Goal: Register for event/course

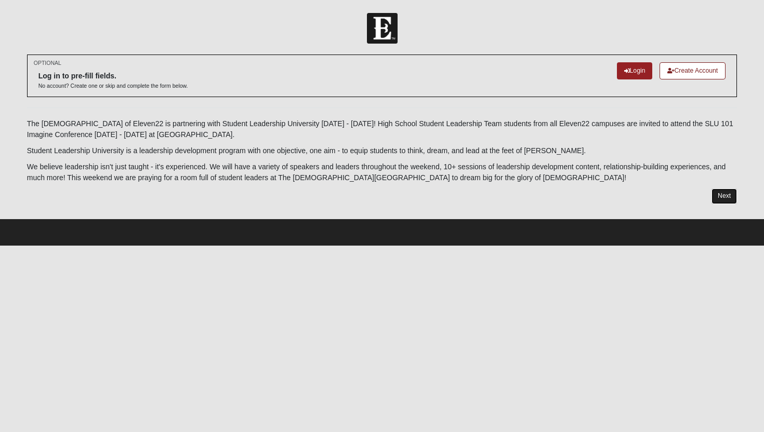
click at [721, 197] on link "Next" at bounding box center [724, 196] width 25 height 15
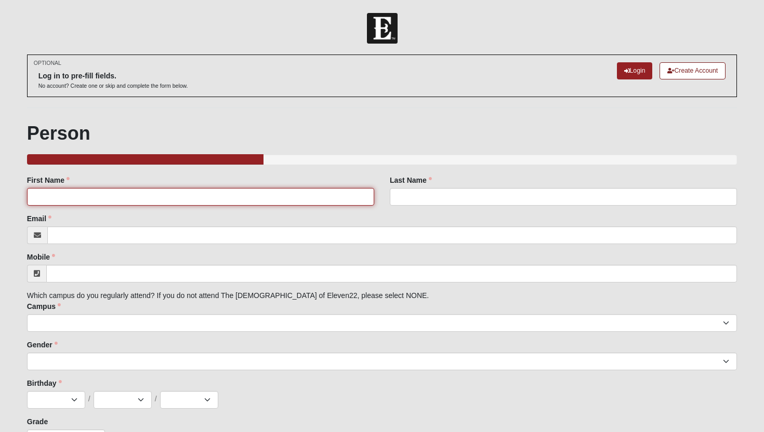
click at [269, 199] on input "First Name" at bounding box center [200, 197] width 347 height 18
type input "[PERSON_NAME]"
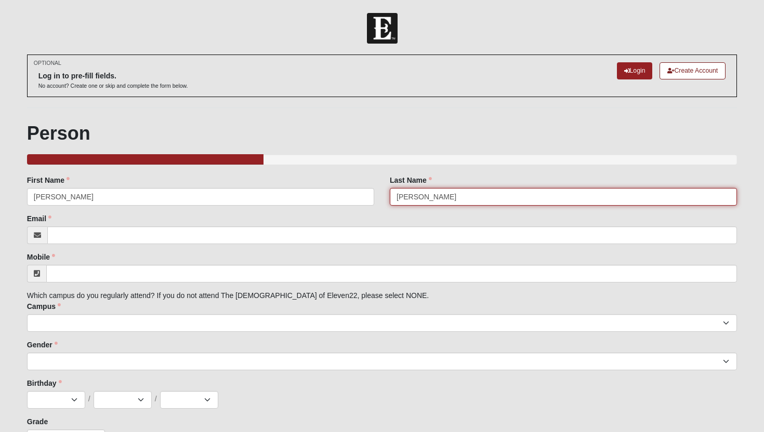
type input "[PERSON_NAME]"
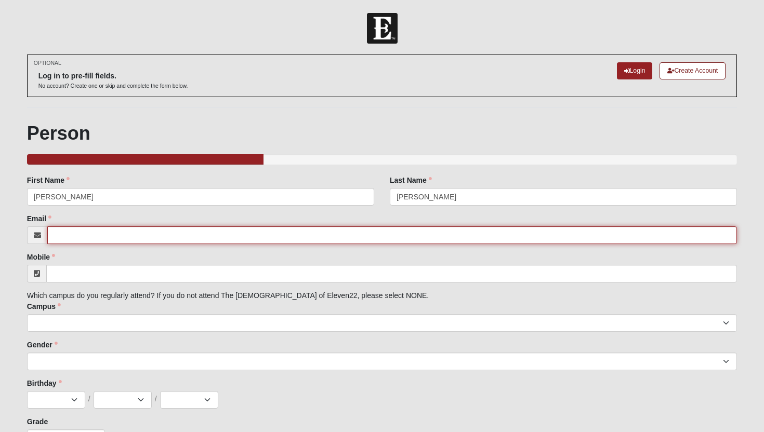
click at [237, 235] on input "Email" at bounding box center [392, 236] width 690 height 18
paste input "[EMAIL_ADDRESS][DOMAIN_NAME]"
type input "[EMAIL_ADDRESS][DOMAIN_NAME]"
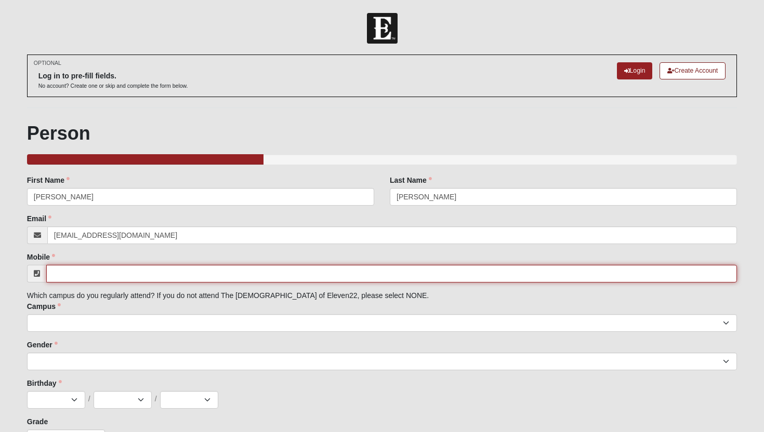
click at [238, 278] on input "Mobile" at bounding box center [391, 274] width 691 height 18
paste input "[PHONE_NUMBER]"
type input "[PHONE_NUMBER]"
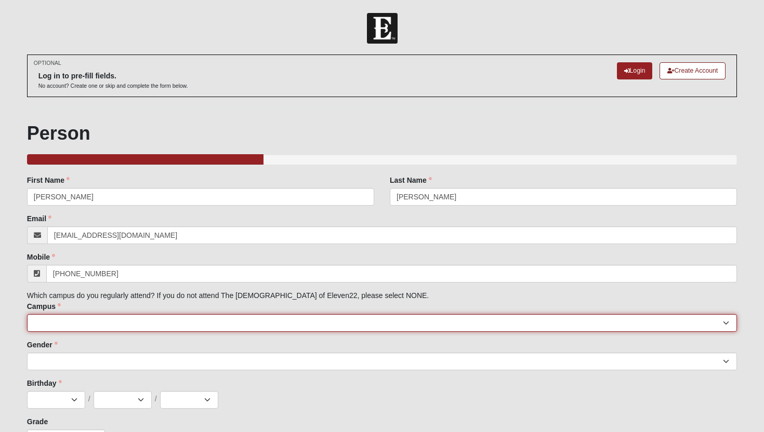
click at [212, 318] on select "[GEOGRAPHIC_DATA] [GEOGRAPHIC_DATA] (Coming Soon) Eleven22 Online [PERSON_NAME]…" at bounding box center [382, 323] width 711 height 18
select select "11"
click at [27, 314] on select "[GEOGRAPHIC_DATA] [GEOGRAPHIC_DATA] (Coming Soon) Eleven22 Online [PERSON_NAME]…" at bounding box center [382, 323] width 711 height 18
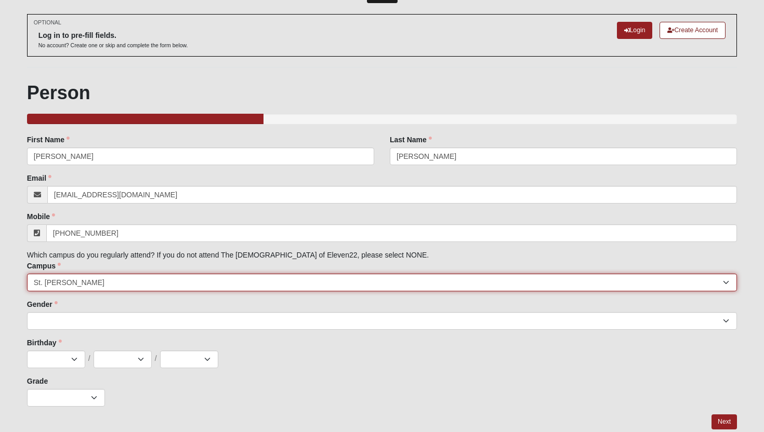
scroll to position [55, 0]
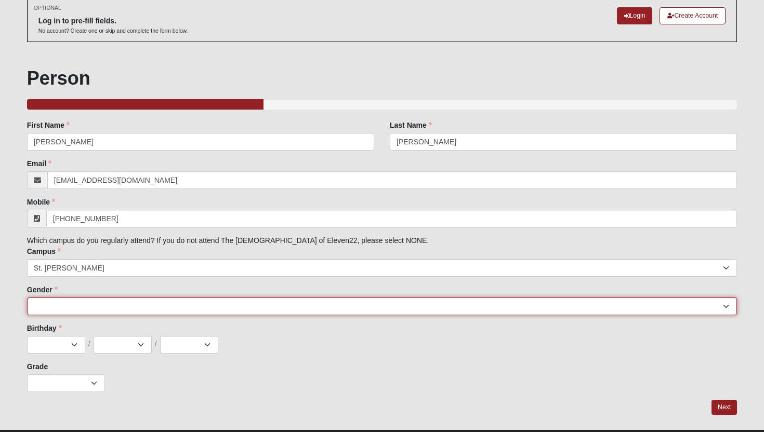
click at [217, 306] on select "[DEMOGRAPHIC_DATA] [DEMOGRAPHIC_DATA]" at bounding box center [382, 307] width 711 height 18
select select "2"
click at [27, 298] on select "[DEMOGRAPHIC_DATA] [DEMOGRAPHIC_DATA]" at bounding box center [382, 307] width 711 height 18
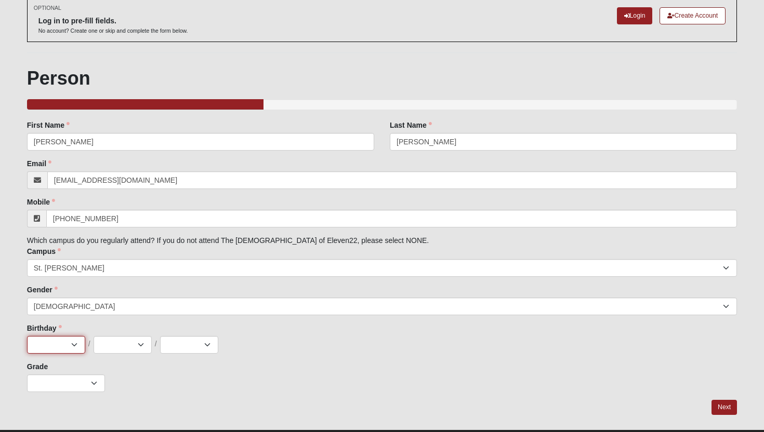
click at [76, 339] on select "Jan Feb Mar Apr May Jun [DATE] Aug Sep Oct Nov Dec" at bounding box center [56, 345] width 58 height 18
select select "5"
click at [27, 336] on select "Jan Feb Mar Apr May Jun [DATE] Aug Sep Oct Nov Dec" at bounding box center [56, 345] width 58 height 18
drag, startPoint x: 76, startPoint y: 339, endPoint x: 118, endPoint y: 345, distance: 42.0
click at [118, 345] on select "1 2 3 4 5 6 7 8 9 10 11 12 13 14 15 16 17 18 19 20 21 22 23 24 25 26 27 28 29 3…" at bounding box center [123, 345] width 58 height 18
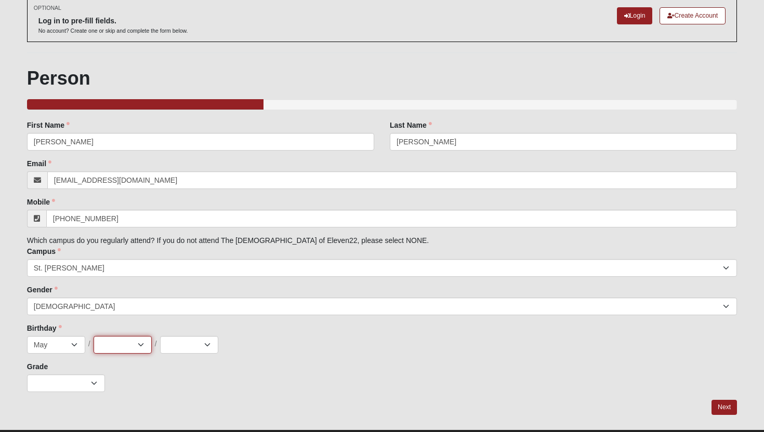
select select "19"
click at [94, 336] on select "1 2 3 4 5 6 7 8 9 10 11 12 13 14 15 16 17 18 19 20 21 22 23 24 25 26 27 28 29 3…" at bounding box center [123, 345] width 58 height 18
click at [186, 344] on select "2025 2024 2023 2022 2021 2020 2019 2018 2017 2016 2015 2014 2013 2012 2011 2010…" at bounding box center [189, 345] width 58 height 18
select select "2010"
click at [160, 336] on select "2025 2024 2023 2022 2021 2020 2019 2018 2017 2016 2015 2014 2013 2012 2011 2010…" at bounding box center [189, 345] width 58 height 18
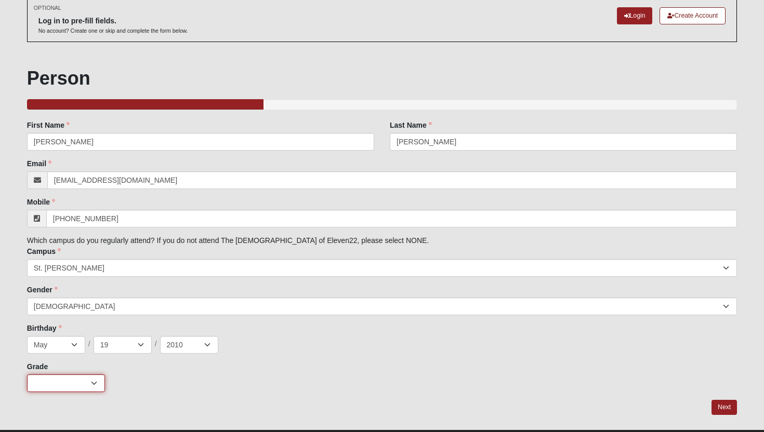
click at [64, 388] on select "K 1st 2nd 3rd 4th 5th 6th 7th 8th 9th 10th 11th 12th" at bounding box center [66, 384] width 78 height 18
select select "3"
click at [27, 375] on select "K 1st 2nd 3rd 4th 5th 6th 7th 8th 9th 10th 11th 12th" at bounding box center [66, 384] width 78 height 18
click at [721, 405] on link "Next" at bounding box center [724, 407] width 25 height 15
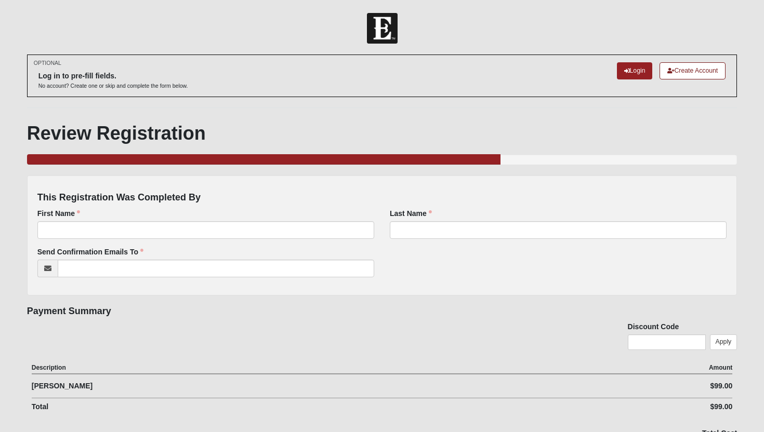
click at [308, 221] on div "First Name First Name is required." at bounding box center [205, 223] width 337 height 31
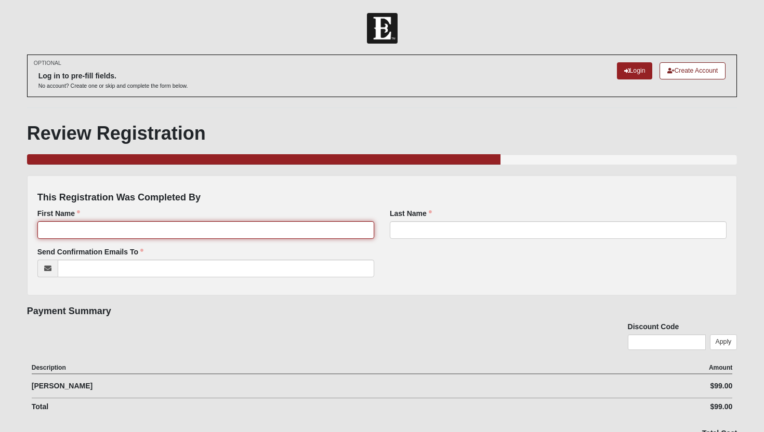
click at [303, 224] on input "First Name" at bounding box center [205, 230] width 337 height 18
type input "[PERSON_NAME]"
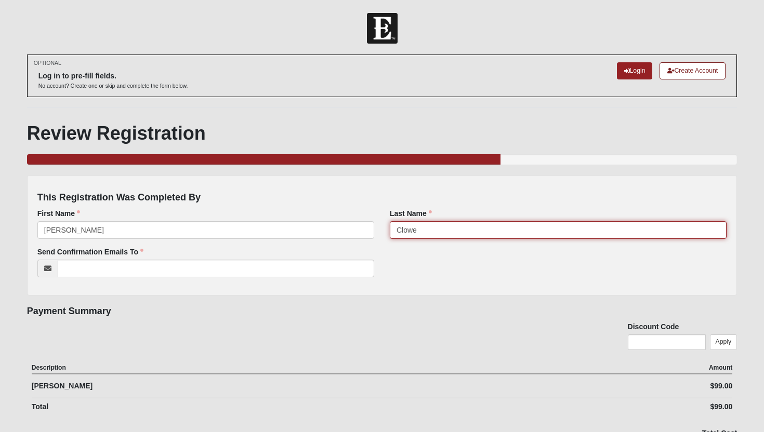
type input "Clowe"
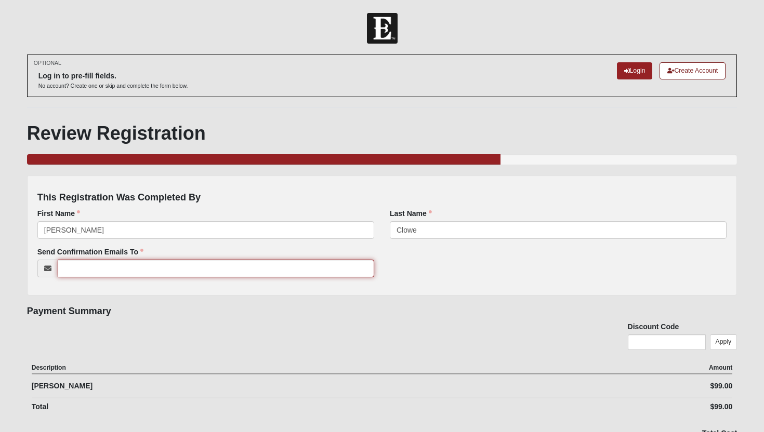
click at [163, 273] on input "Send Confirmation Emails To" at bounding box center [216, 269] width 317 height 18
type input "[PERSON_NAME][EMAIL_ADDRESS][PERSON_NAME][DOMAIN_NAME]"
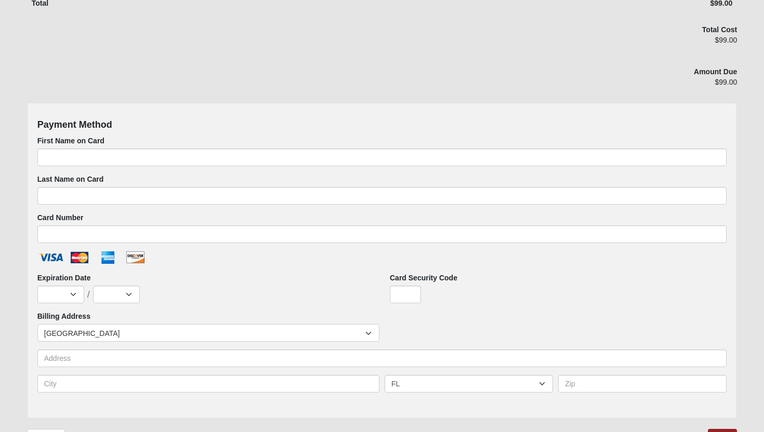
scroll to position [405, 0]
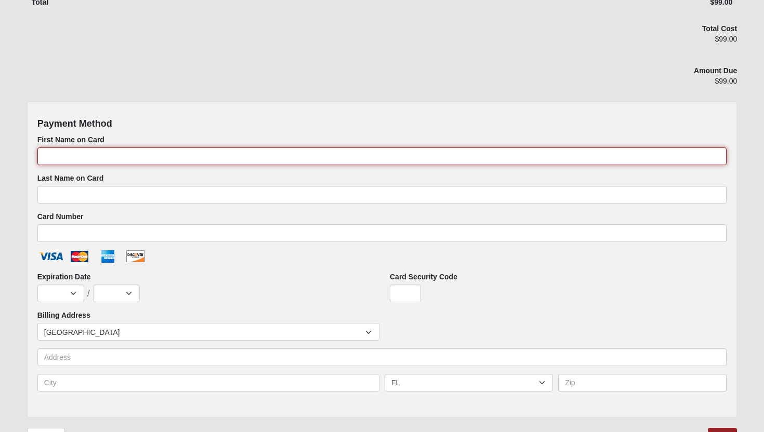
click at [160, 156] on input "First Name on Card" at bounding box center [382, 157] width 690 height 18
type input "[PERSON_NAME]"
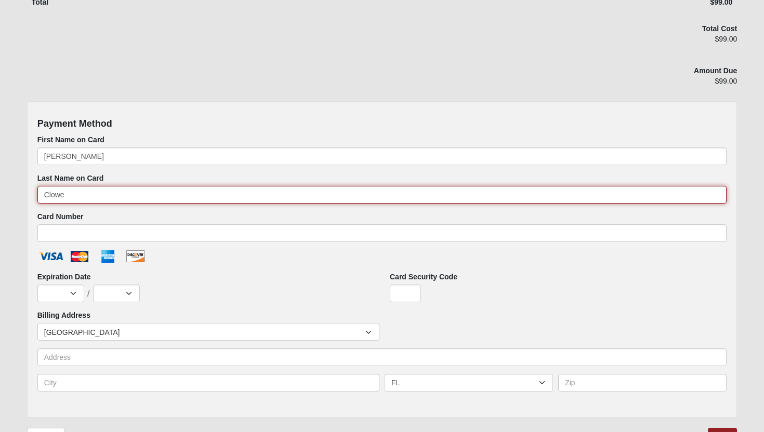
type input "Clowe"
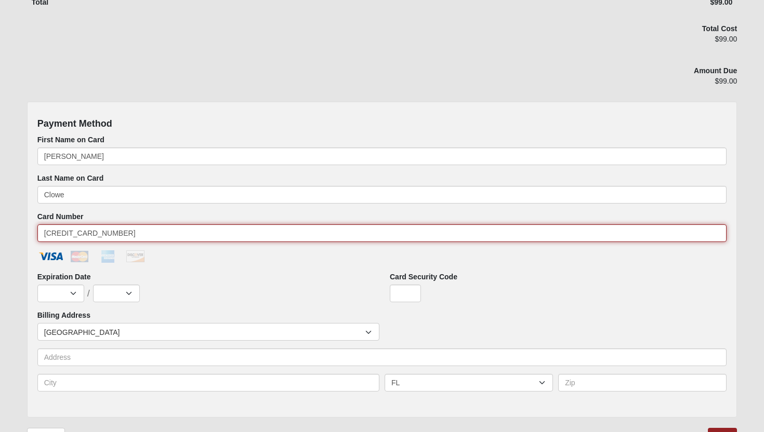
type input "[CREDIT_CARD_NUMBER]"
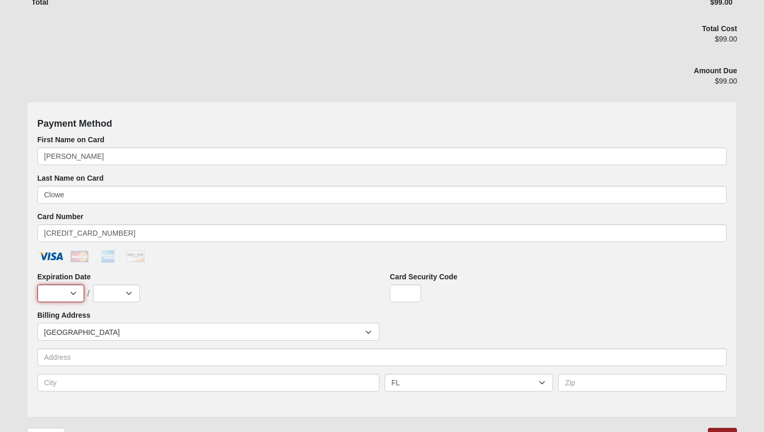
click at [76, 293] on select "Jan Feb Mar Apr May Jun [DATE] Aug Sep Oct Nov Dec" at bounding box center [60, 294] width 47 height 18
select select "7"
click at [37, 285] on select "Jan Feb Mar Apr May Jun [DATE] Aug Sep Oct Nov Dec" at bounding box center [60, 294] width 47 height 18
click at [110, 296] on select "2025 2026 2027 2028 2029 2030 2031 2032 2033 2034 2035 2036 2037 2038 2039 2040" at bounding box center [116, 294] width 47 height 18
select select "2030"
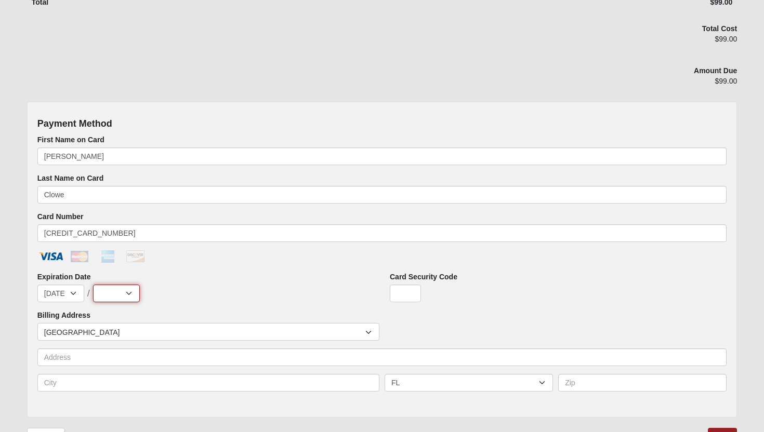
click at [93, 285] on select "2025 2026 2027 2028 2029 2030 2031 2032 2033 2034 2035 2036 2037 2038 2039 2040" at bounding box center [116, 294] width 47 height 18
click at [407, 294] on input "Card Security Code" at bounding box center [405, 294] width 31 height 18
type input "624"
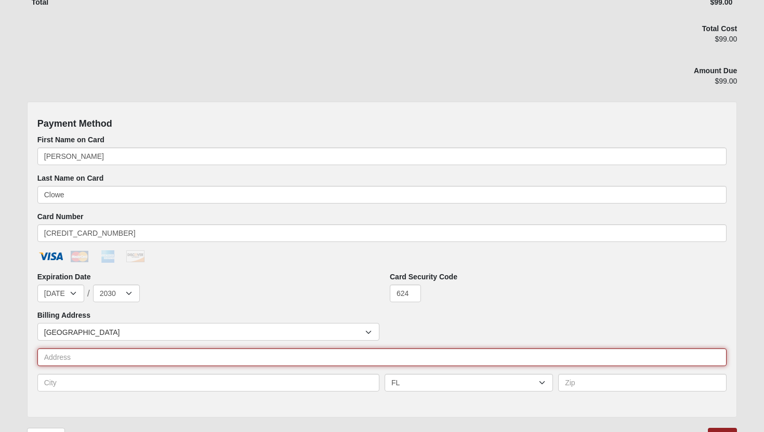
click at [314, 355] on input "text" at bounding box center [382, 358] width 690 height 18
type input "[STREET_ADDRESS]"
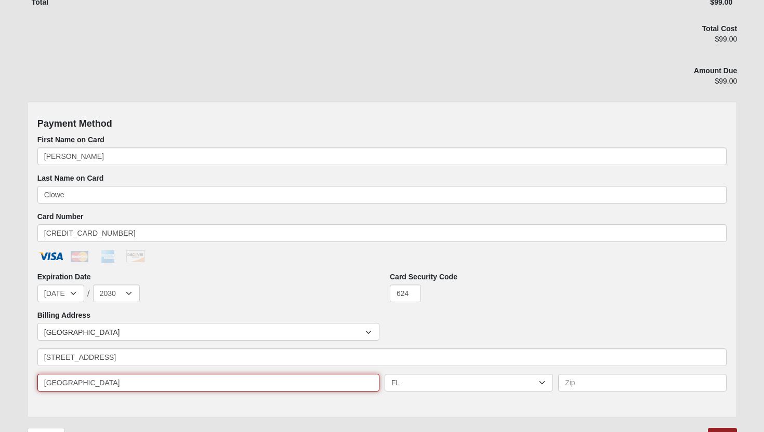
type input "[GEOGRAPHIC_DATA]"
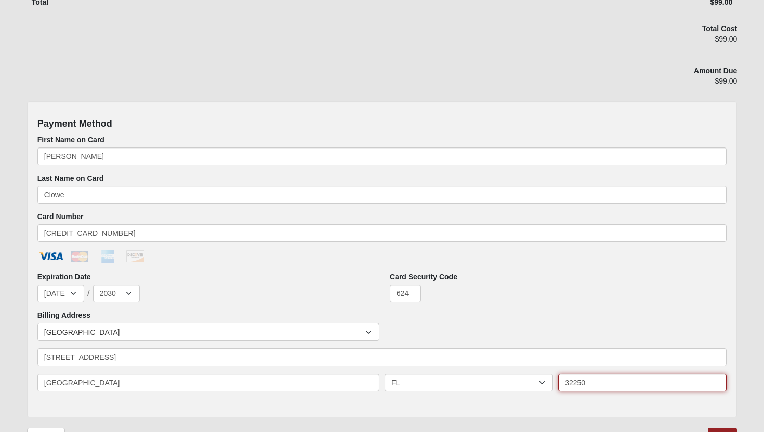
type input "32250"
click at [456, 299] on div "624" at bounding box center [558, 294] width 337 height 18
click at [495, 285] on div "624" at bounding box center [558, 294] width 337 height 18
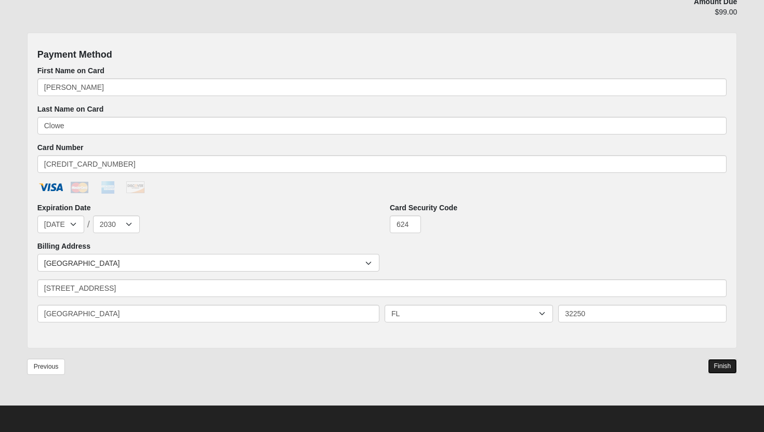
click at [725, 363] on link "Finish" at bounding box center [723, 366] width 30 height 15
